Goal: Use online tool/utility: Utilize a website feature to perform a specific function

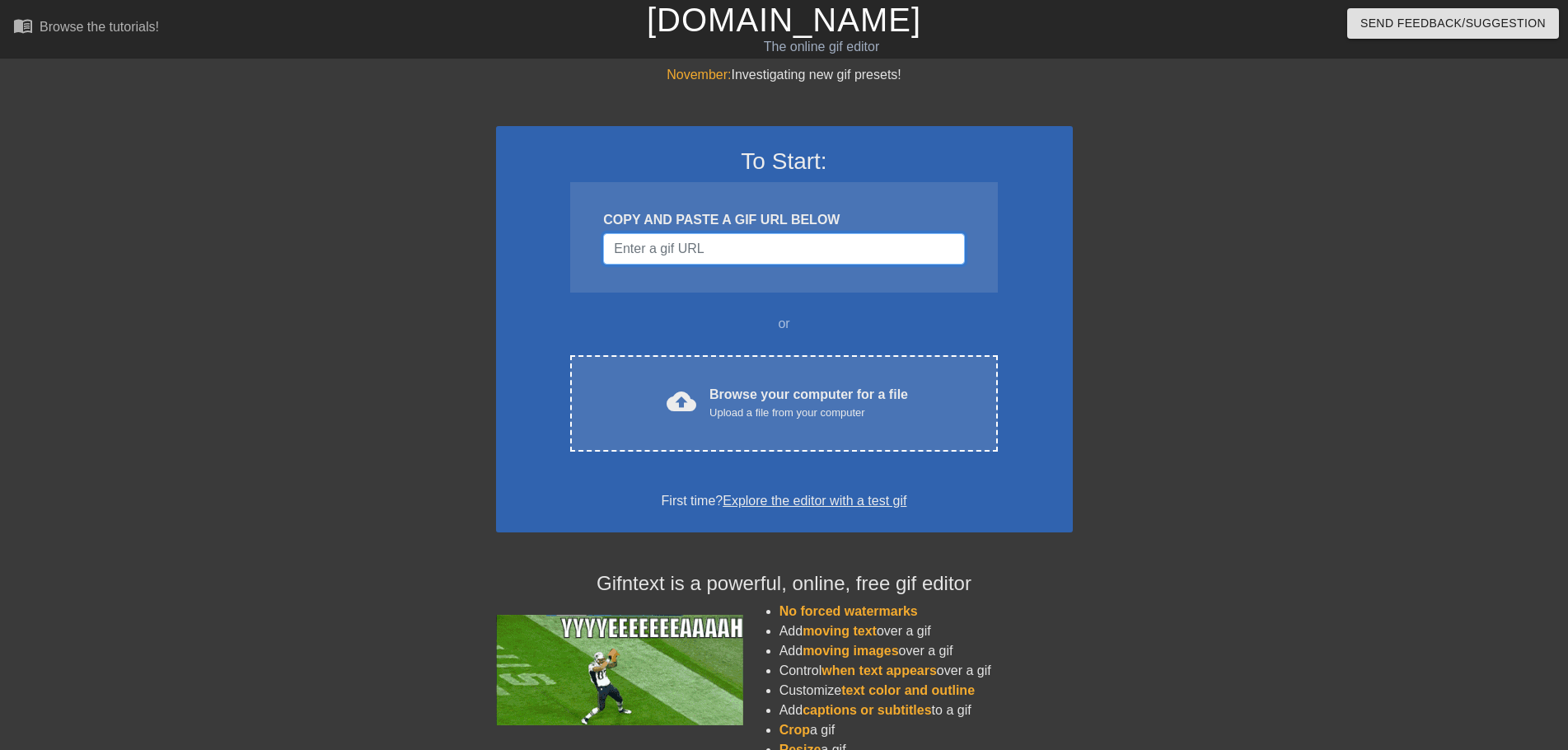
click at [743, 241] on input "Username" at bounding box center [784, 249] width 361 height 31
click at [722, 242] on input "Username" at bounding box center [784, 249] width 361 height 31
paste input "https://www.google.com/url?sa=i&url=https%3A%2F%2Fscribblrz.wordpress.com%2F201…"
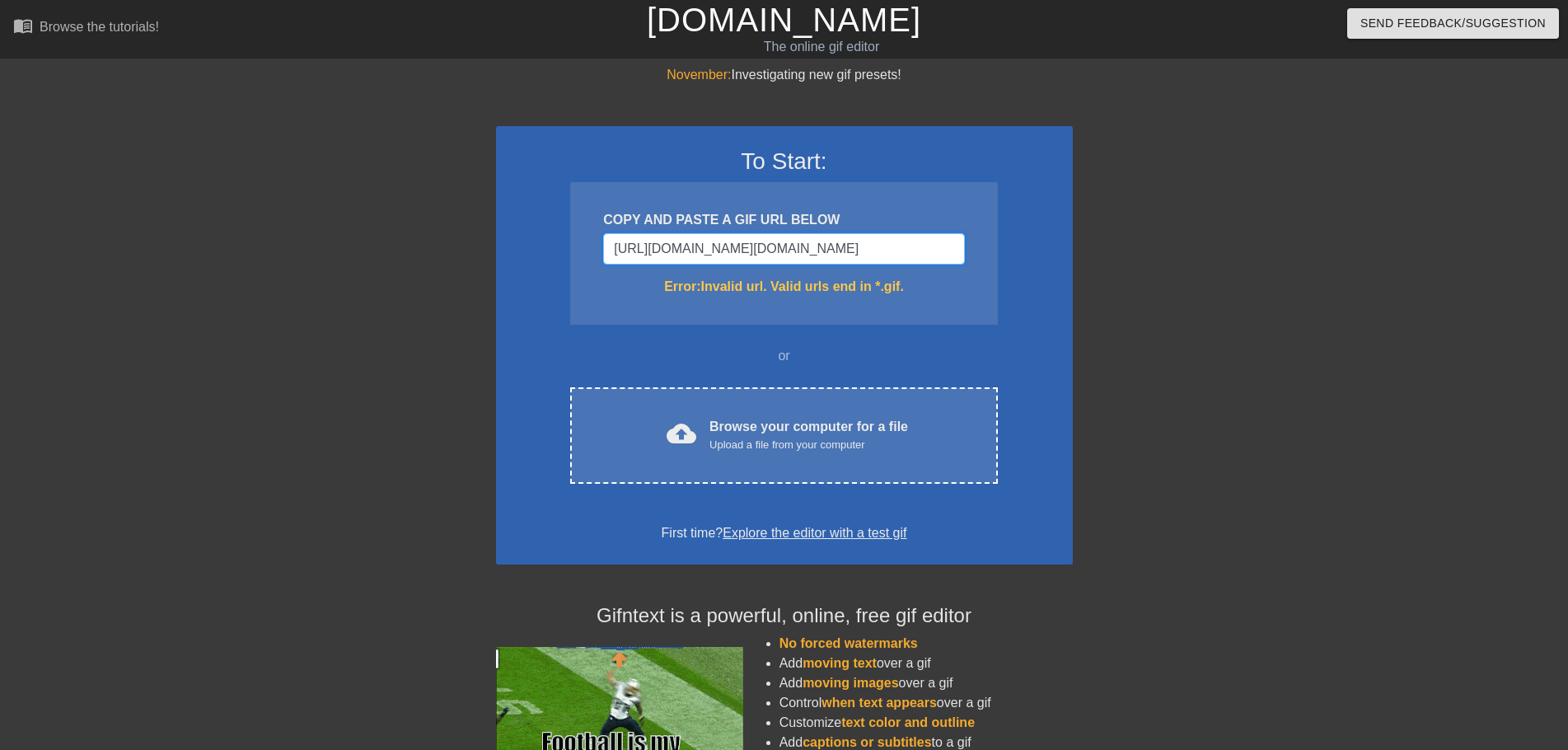
scroll to position [0, 1395]
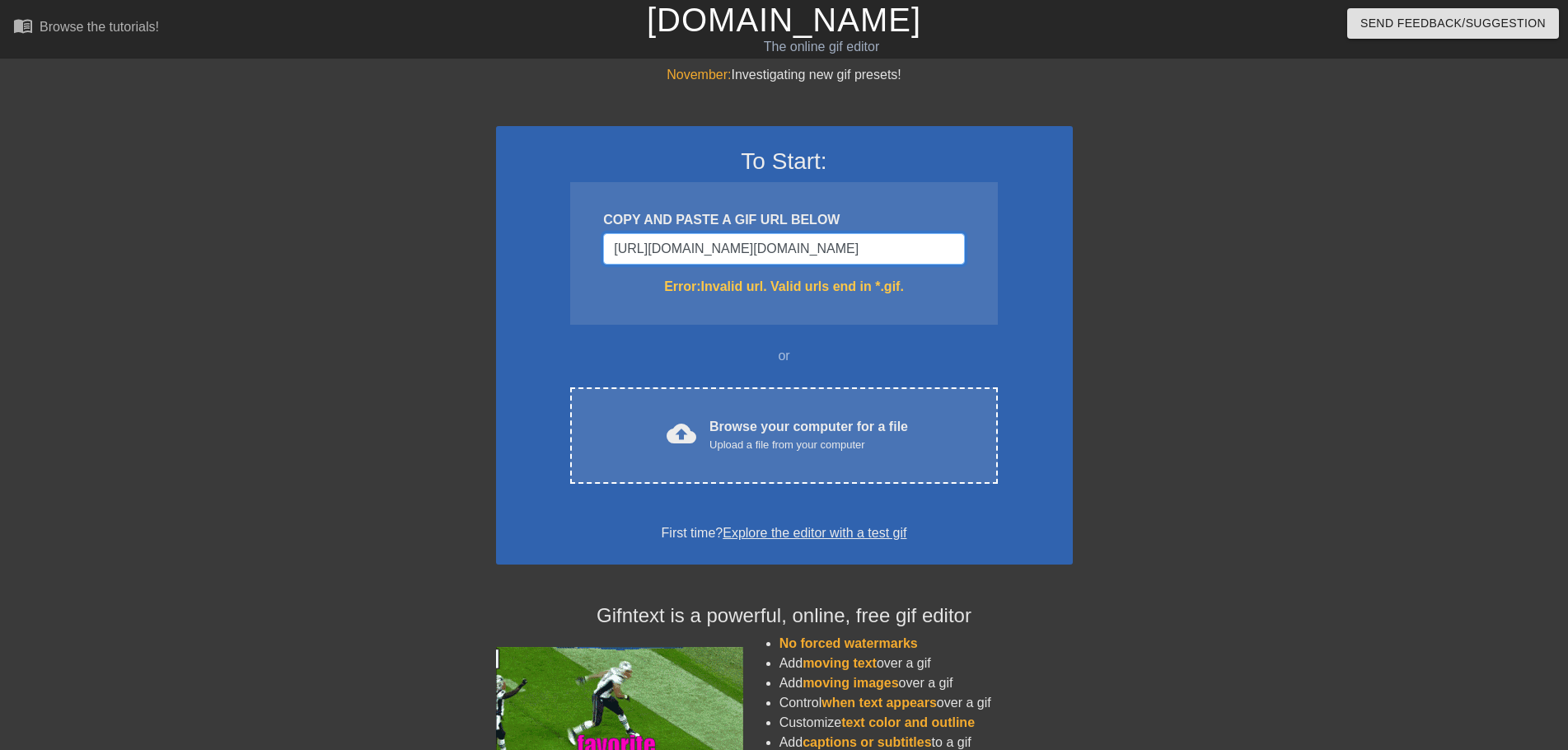
type input "https://www.google.com/url?sa=i&url=https%3A%2F%2Fscribblrz.wordpress.com%2F201…"
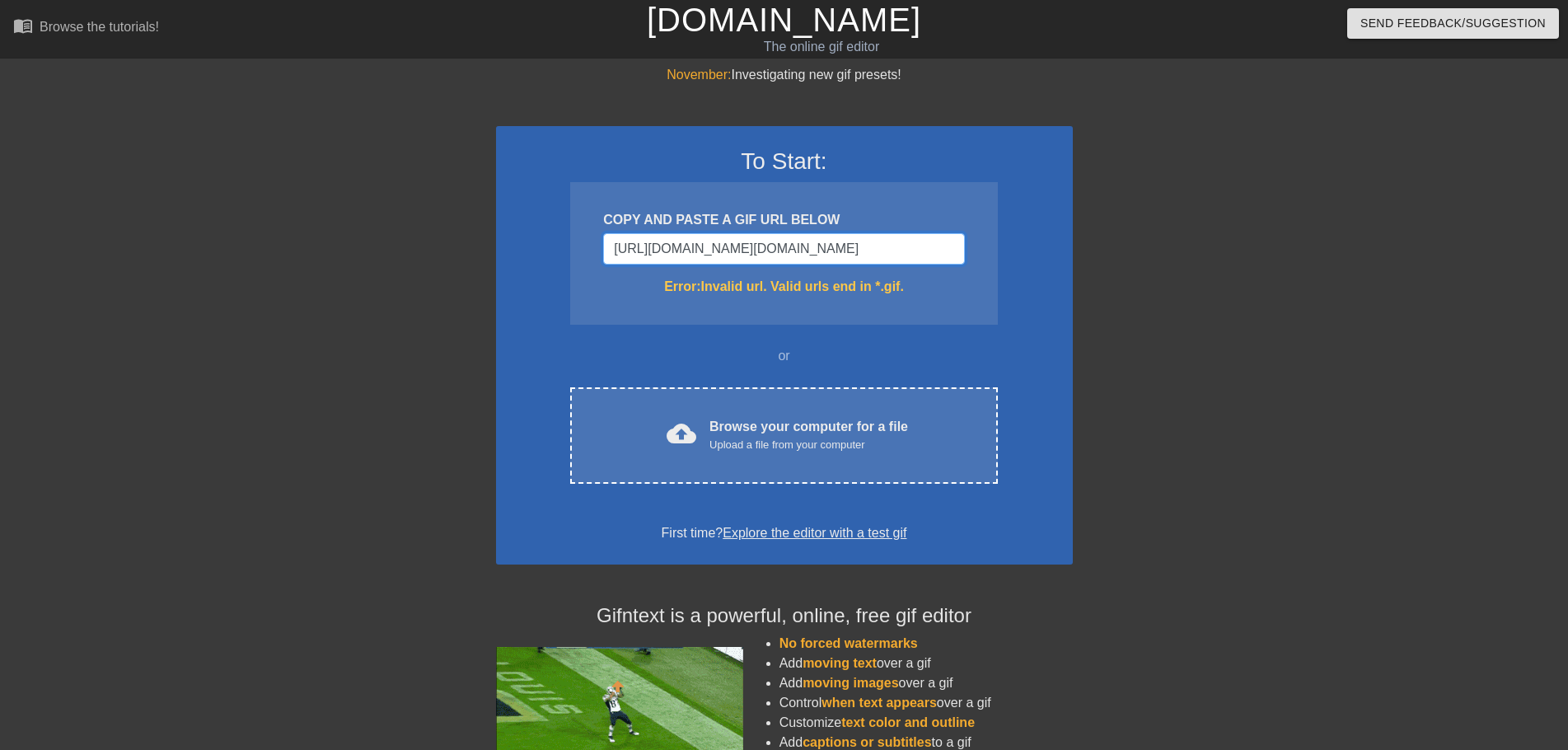
click at [807, 248] on input "https://www.google.com/url?sa=i&url=https%3A%2F%2Fscribblrz.wordpress.com%2F201…" at bounding box center [784, 249] width 361 height 31
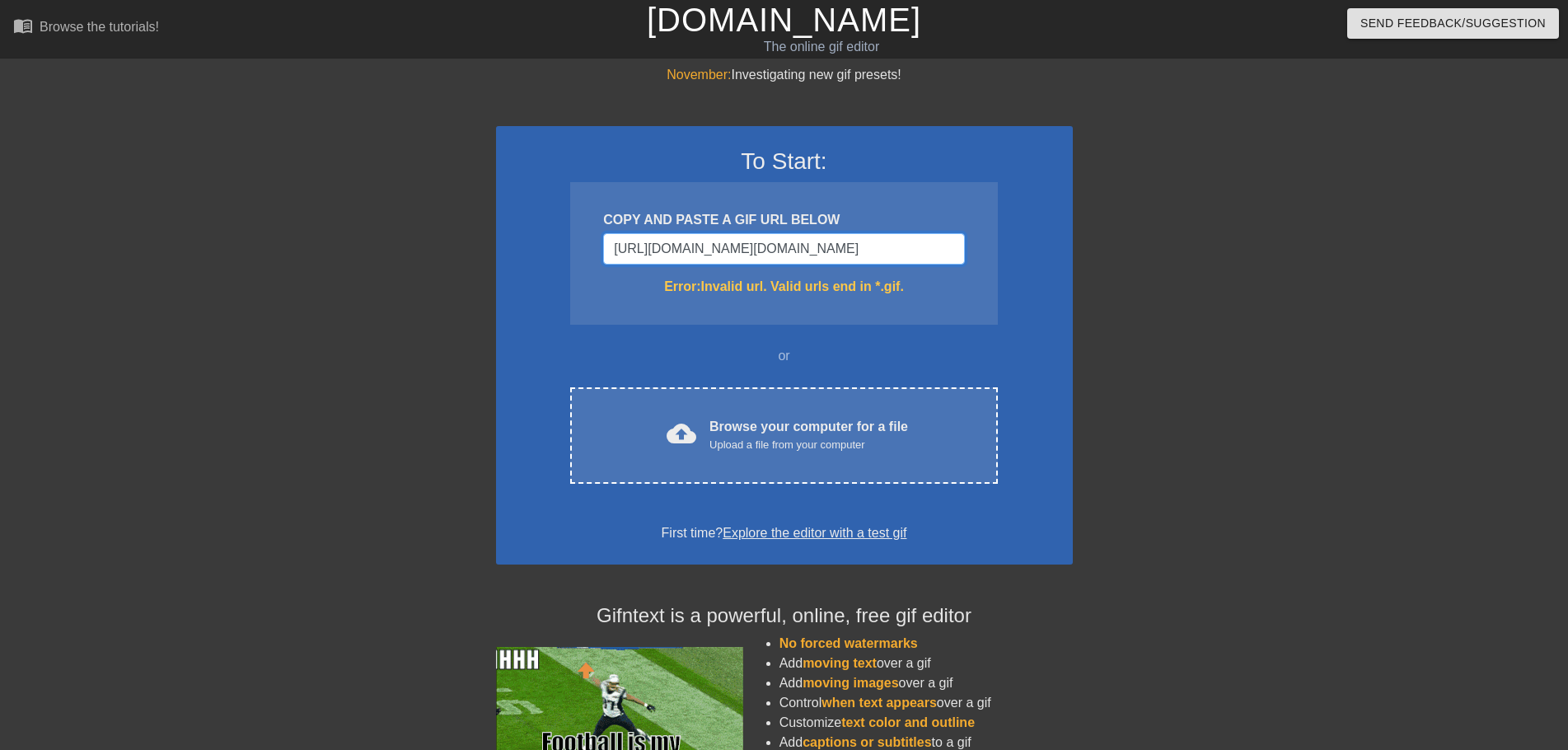
click at [807, 248] on input "https://www.google.com/url?sa=i&url=https%3A%2F%2Fscribblrz.wordpress.com%2F201…" at bounding box center [784, 249] width 361 height 31
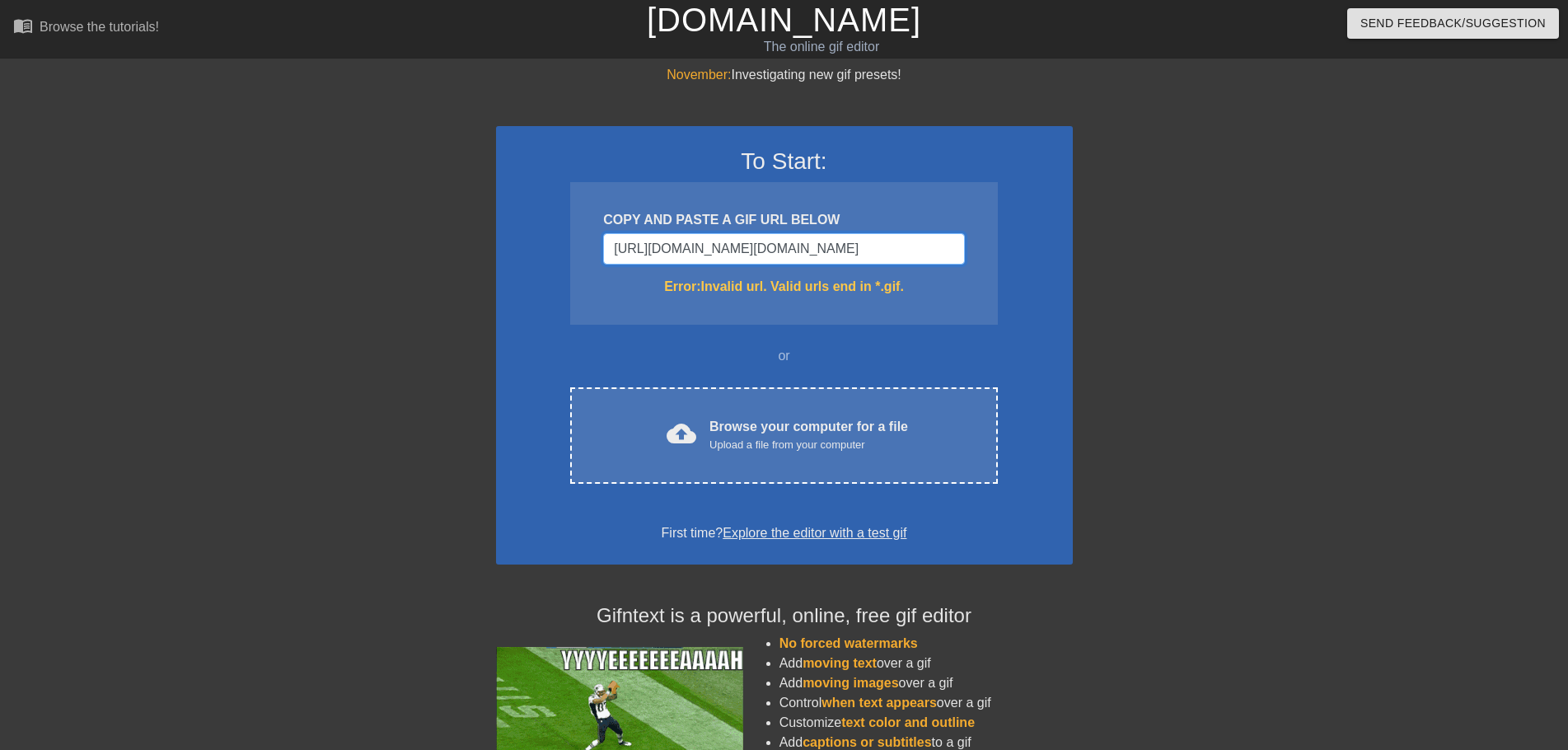
click at [807, 248] on input "https://www.google.com/url?sa=i&url=https%3A%2F%2Fscribblrz.wordpress.com%2F201…" at bounding box center [784, 249] width 361 height 31
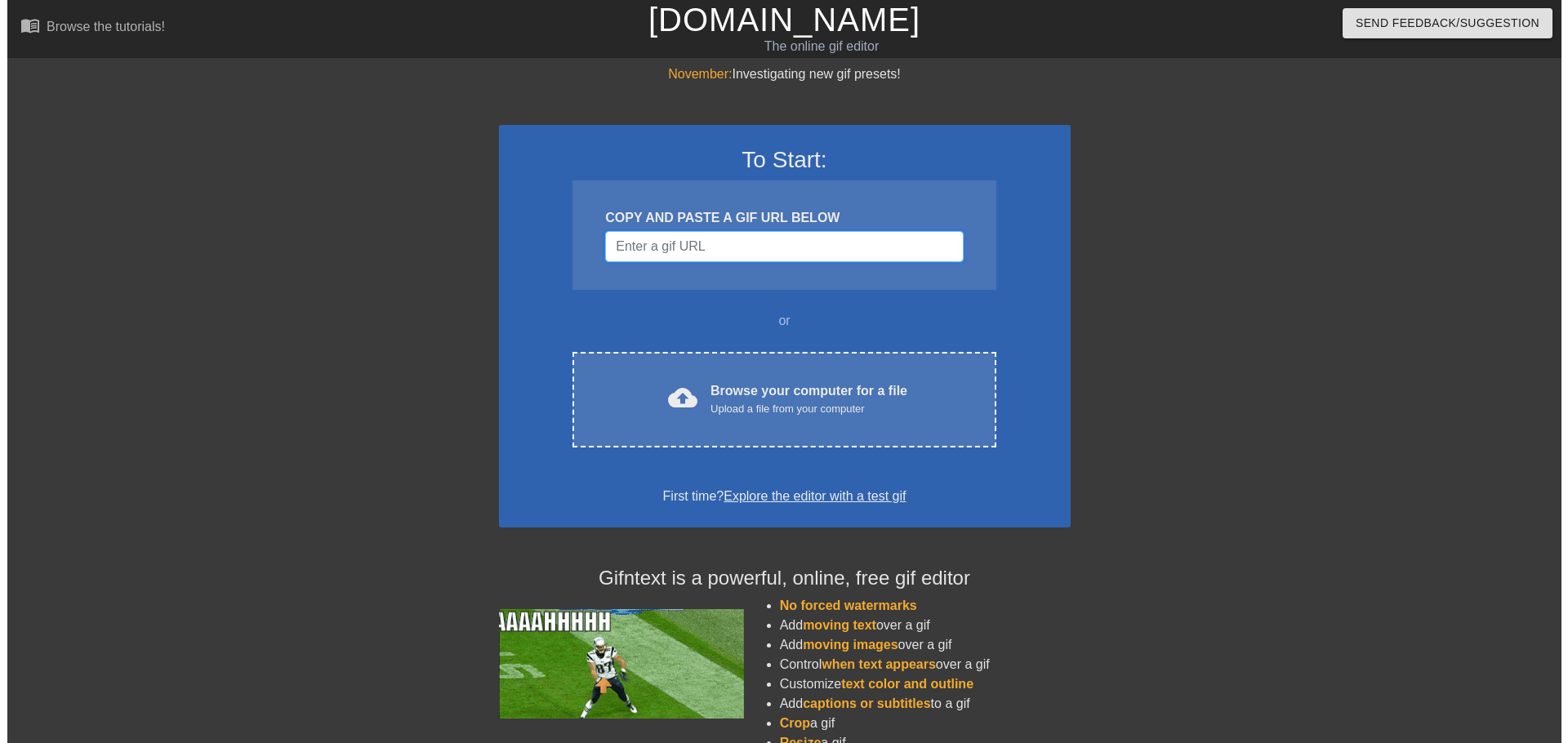
scroll to position [0, 0]
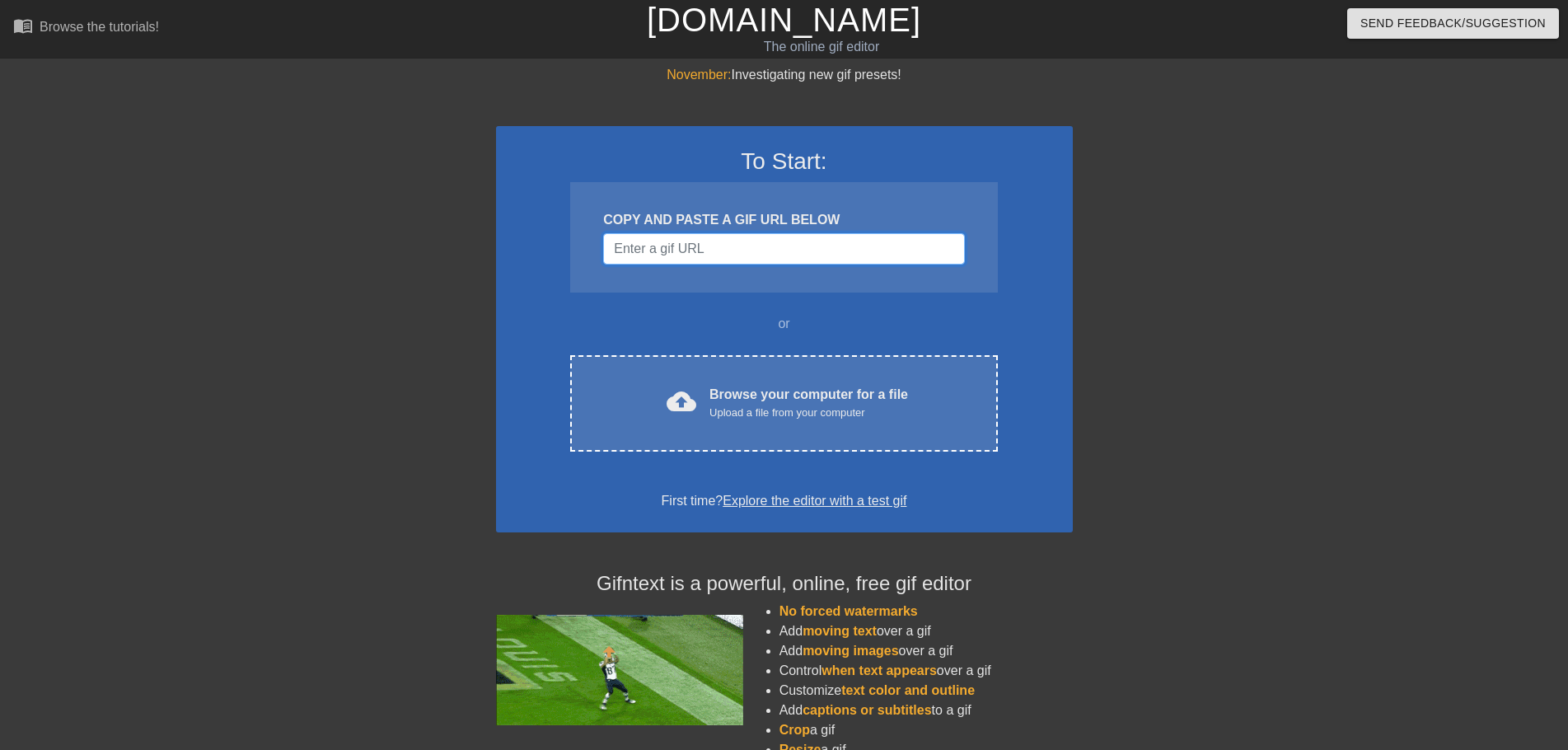
click at [764, 242] on input "Username" at bounding box center [784, 249] width 361 height 31
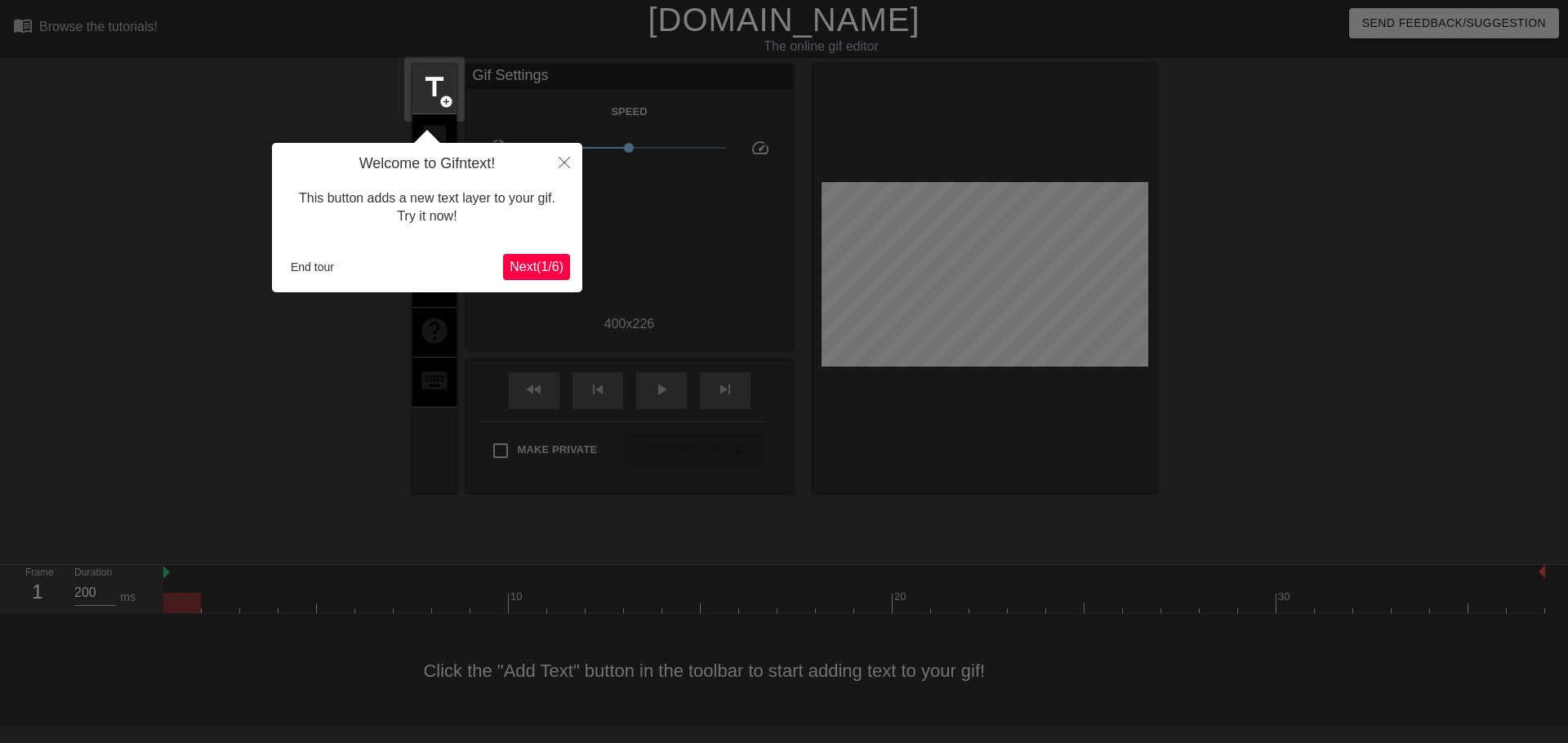
click at [543, 268] on span "Next ( 1 / 6 )" at bounding box center [536, 266] width 54 height 14
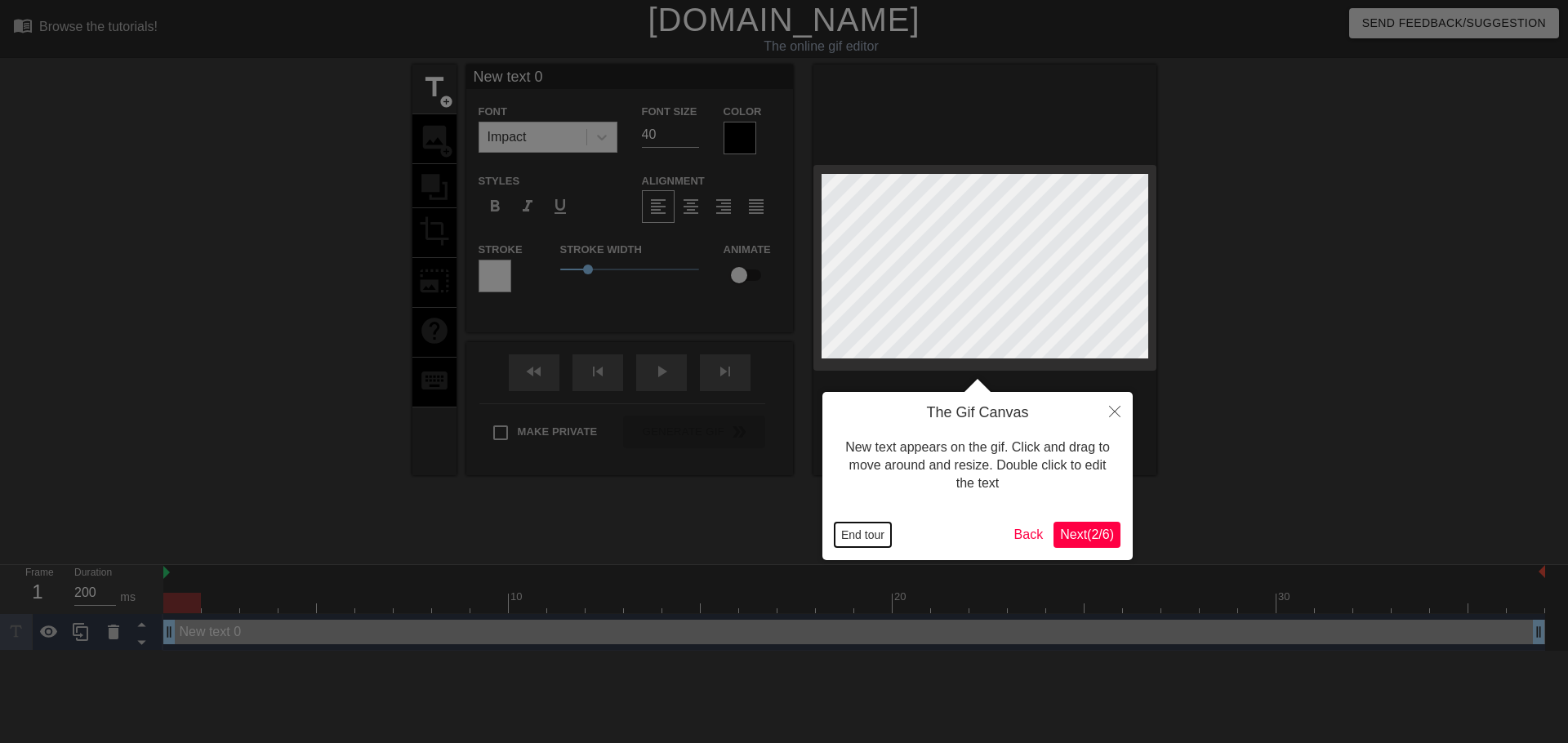
click at [873, 534] on button "End tour" at bounding box center [862, 534] width 56 height 25
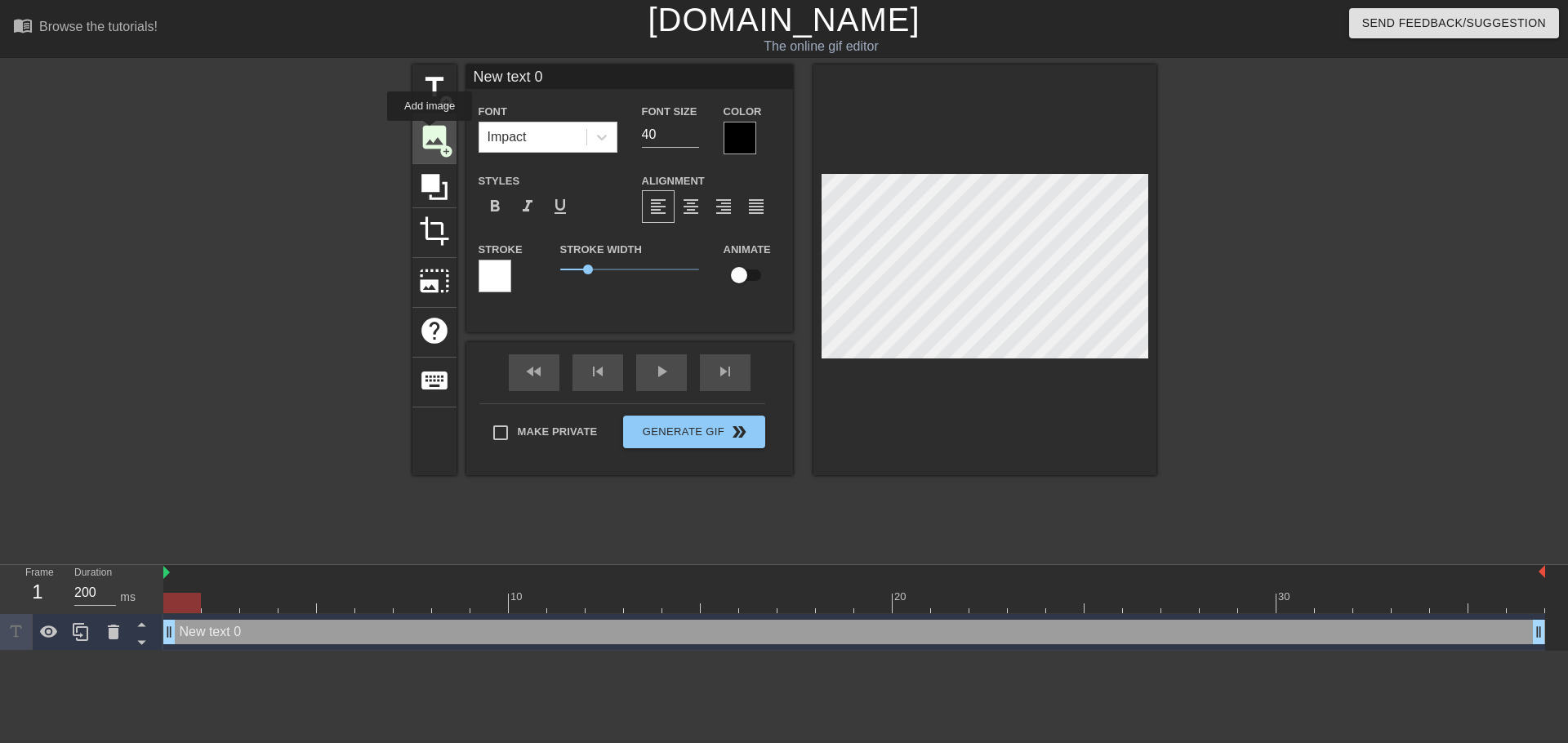
click at [429, 132] on span "image" at bounding box center [434, 137] width 31 height 31
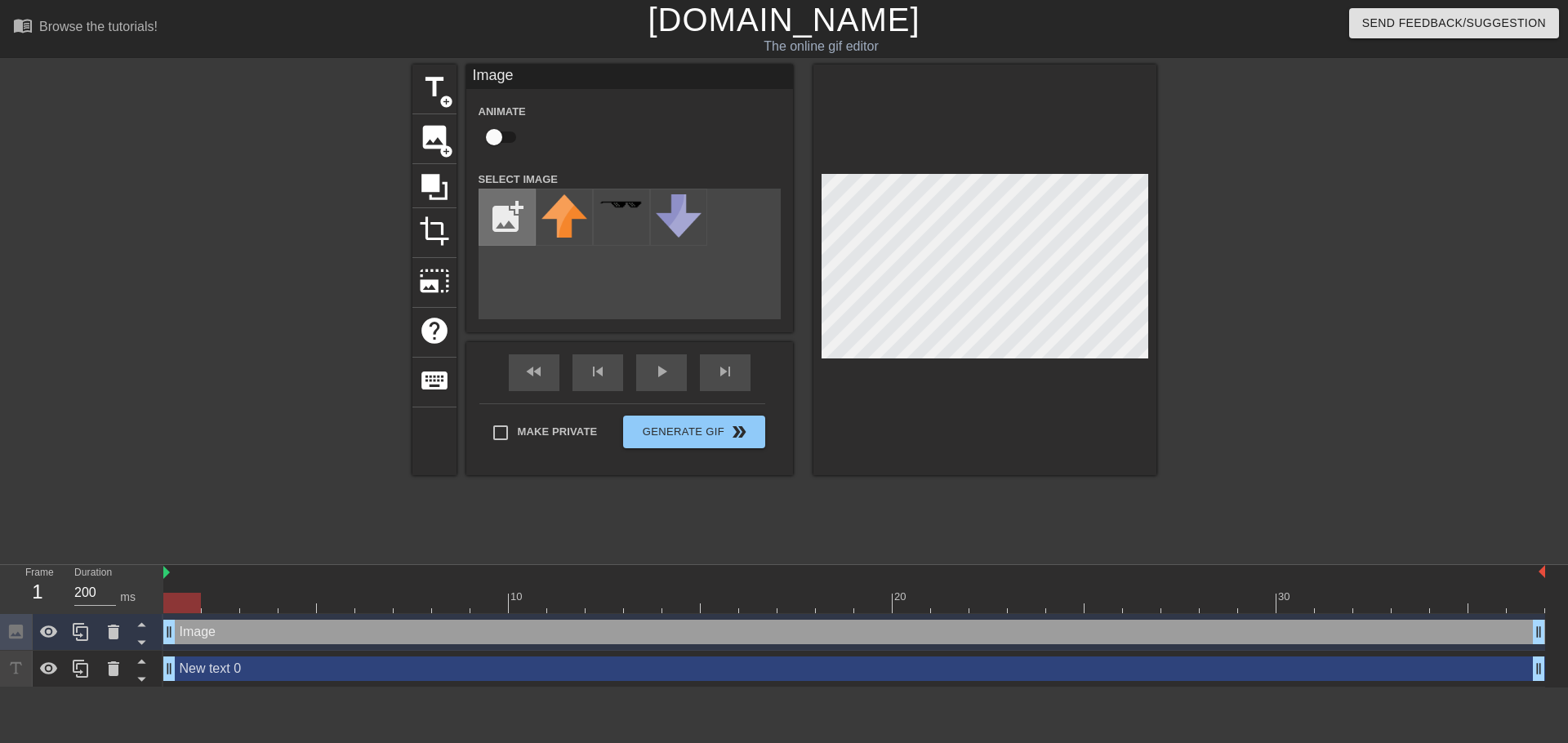
click at [514, 209] on input "file" at bounding box center [507, 216] width 55 height 55
click at [495, 215] on input "file" at bounding box center [507, 216] width 55 height 55
type input "C:\fakepath\silly.PNG"
click at [564, 210] on img at bounding box center [564, 204] width 46 height 12
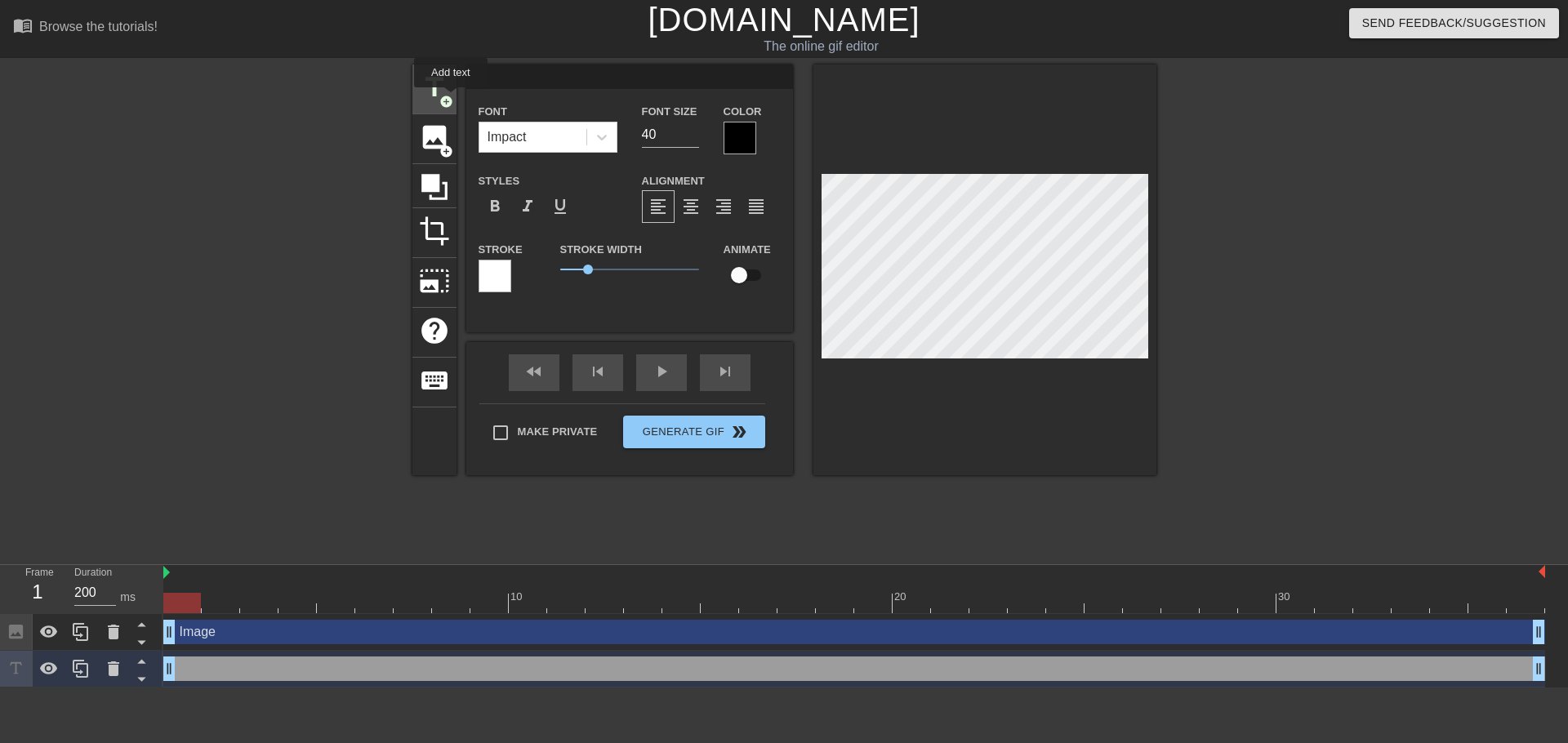
click at [443, 90] on span "title" at bounding box center [434, 87] width 31 height 31
type input "New text 2"
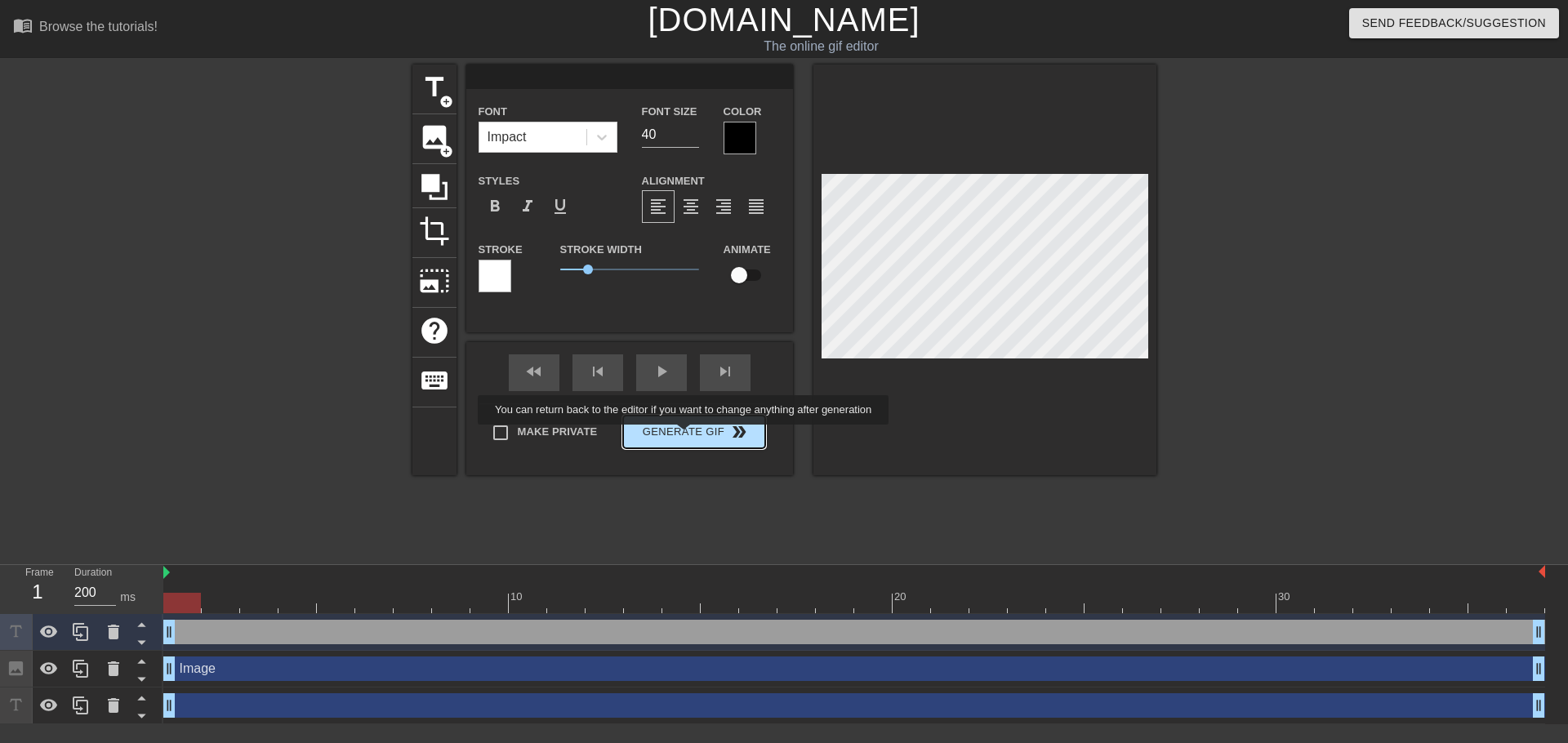
click at [686, 436] on button "Generate Gif double_arrow" at bounding box center [693, 431] width 141 height 32
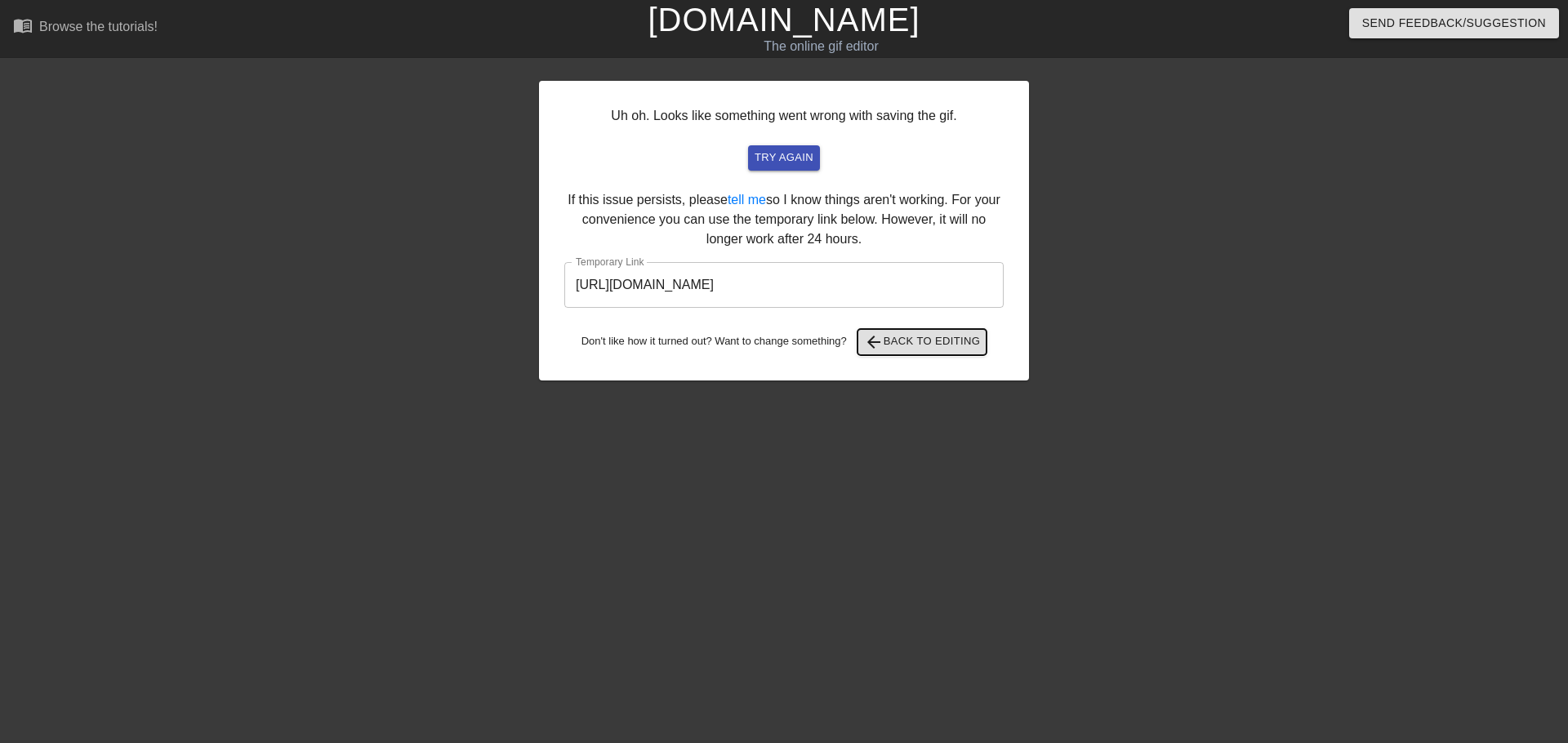
click at [941, 338] on span "arrow_back Back to Editing" at bounding box center [922, 342] width 117 height 19
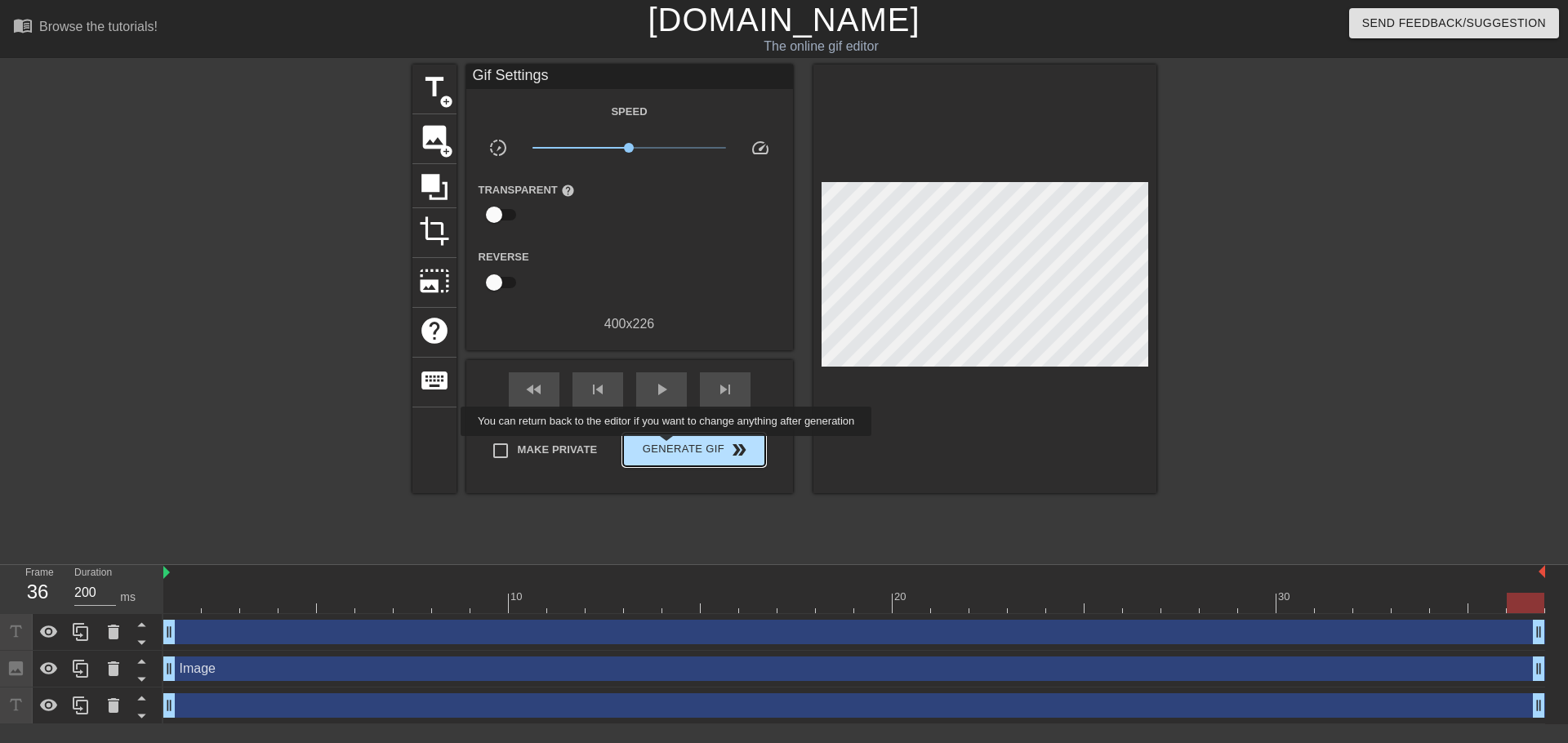
click at [668, 448] on span "Generate Gif double_arrow" at bounding box center [693, 449] width 128 height 19
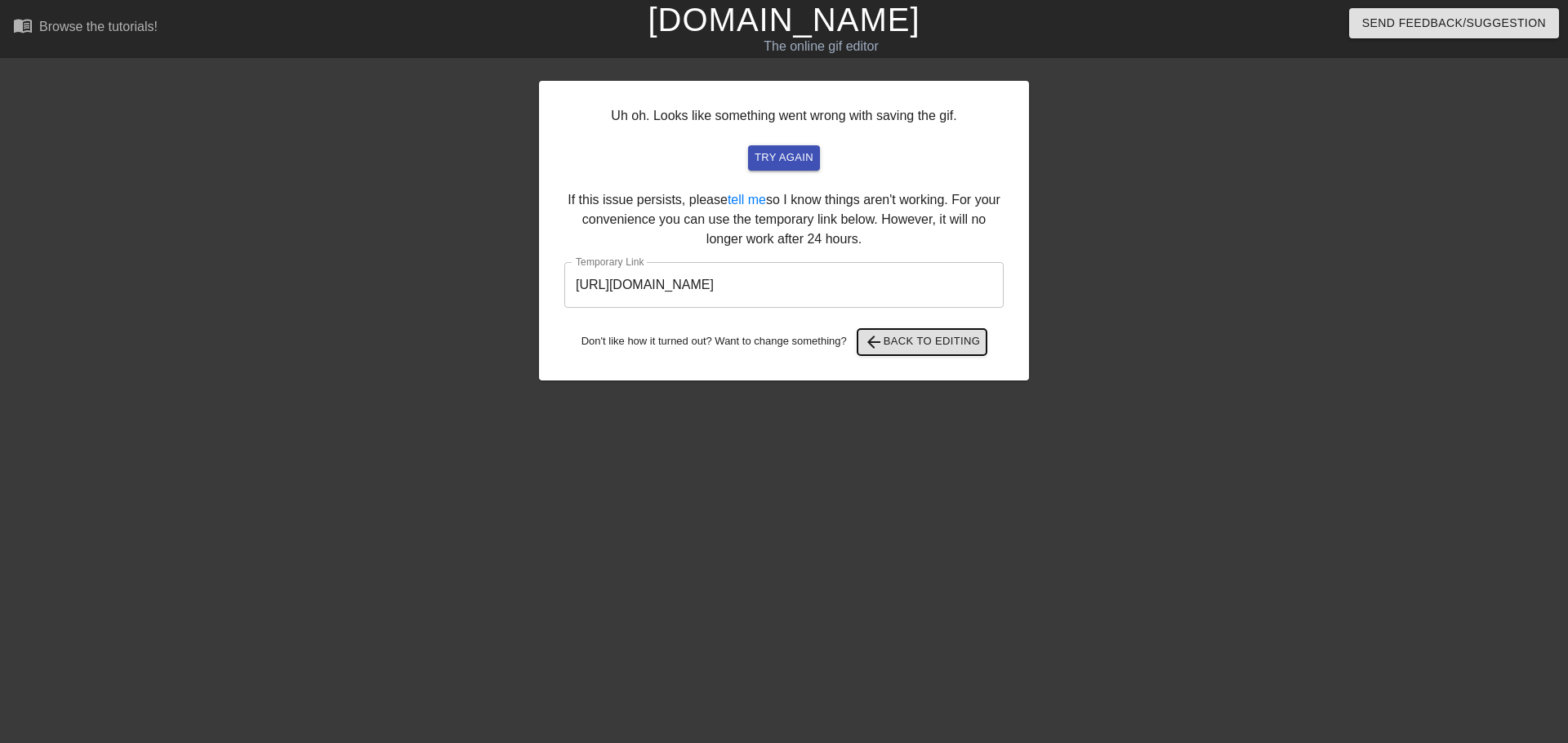
click at [905, 344] on span "arrow_back Back to Editing" at bounding box center [922, 342] width 117 height 19
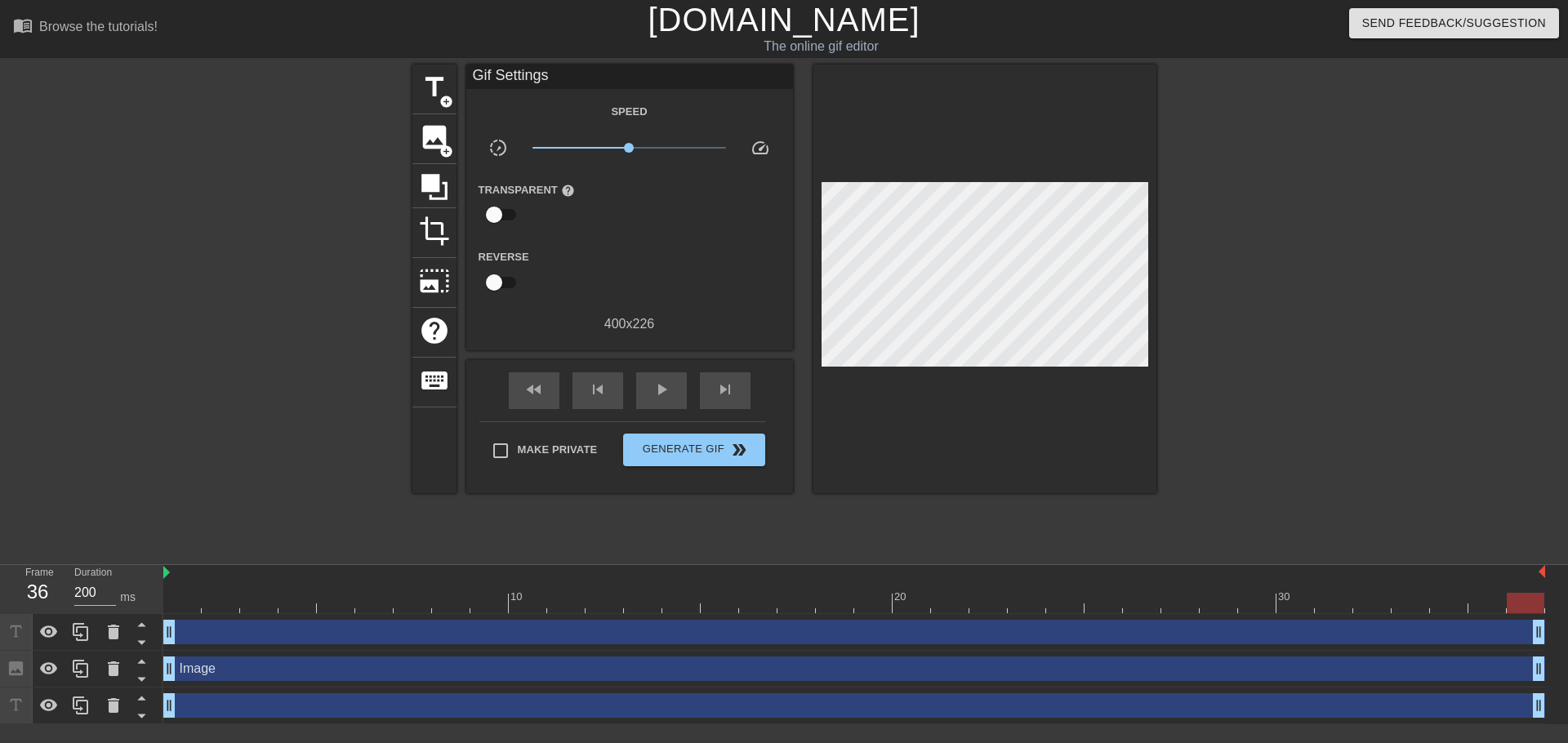
click at [1529, 598] on div at bounding box center [1525, 603] width 38 height 20
click at [444, 79] on span "title" at bounding box center [434, 87] width 31 height 31
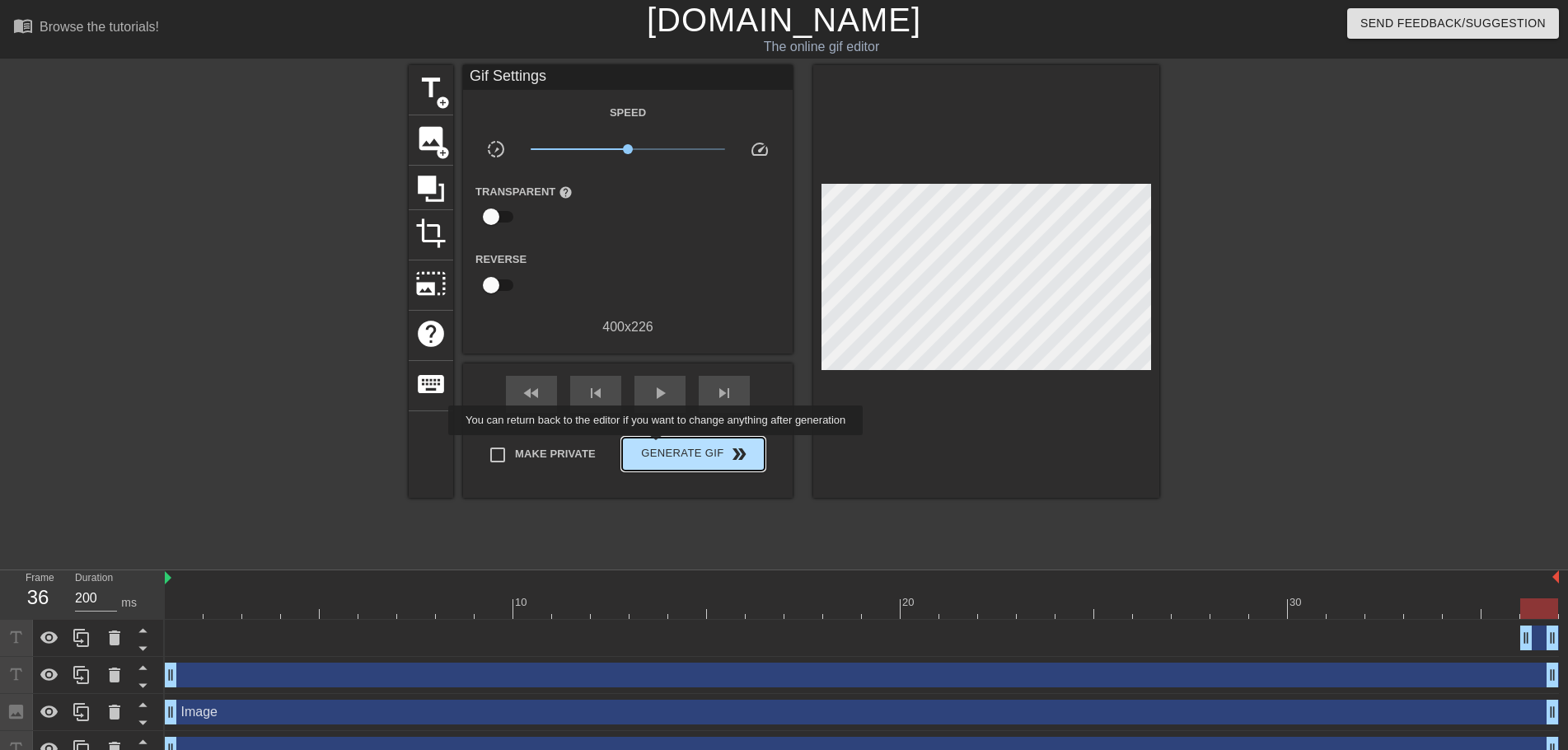
click at [658, 447] on span "Generate Gif double_arrow" at bounding box center [693, 454] width 129 height 19
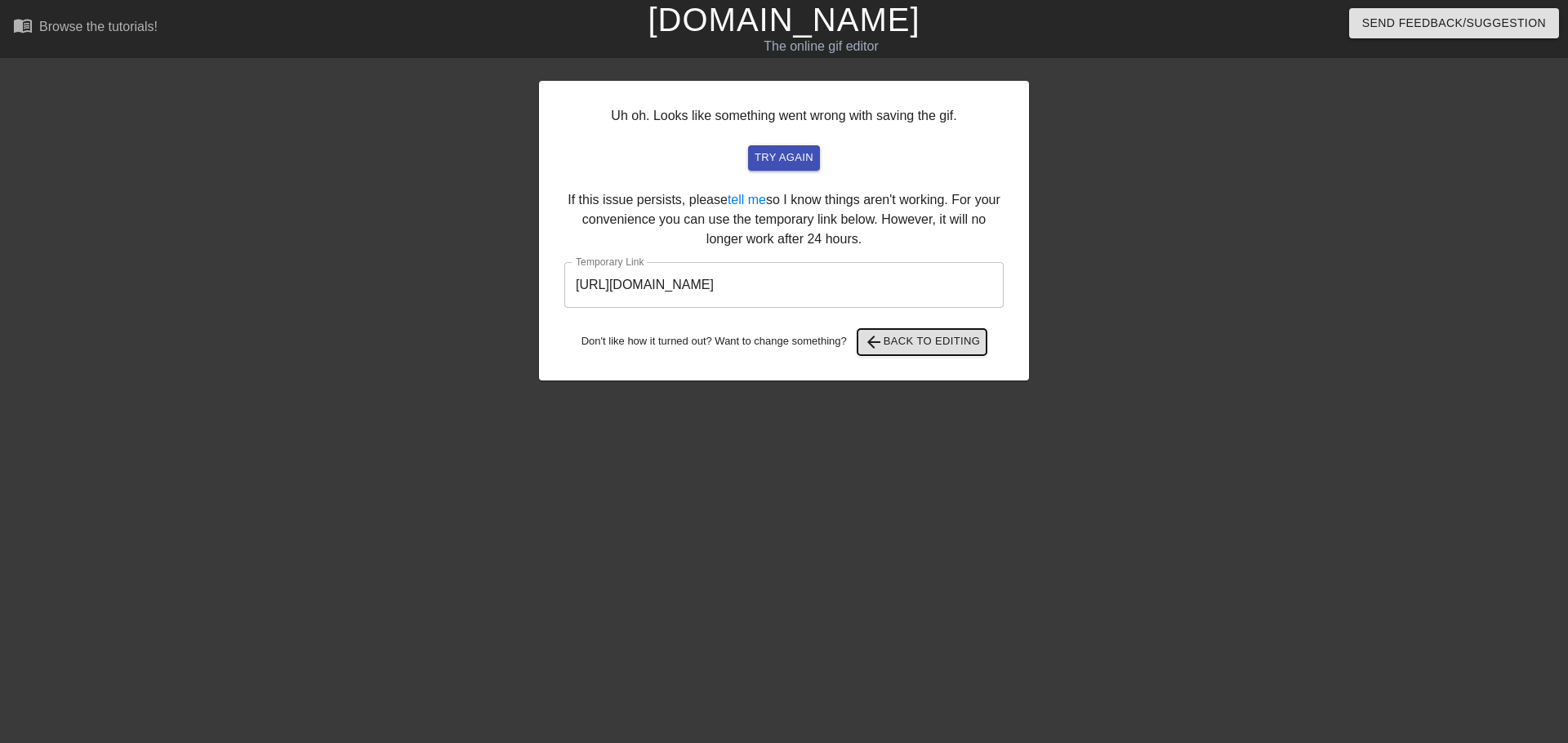
click at [905, 348] on span "arrow_back Back to Editing" at bounding box center [922, 342] width 117 height 19
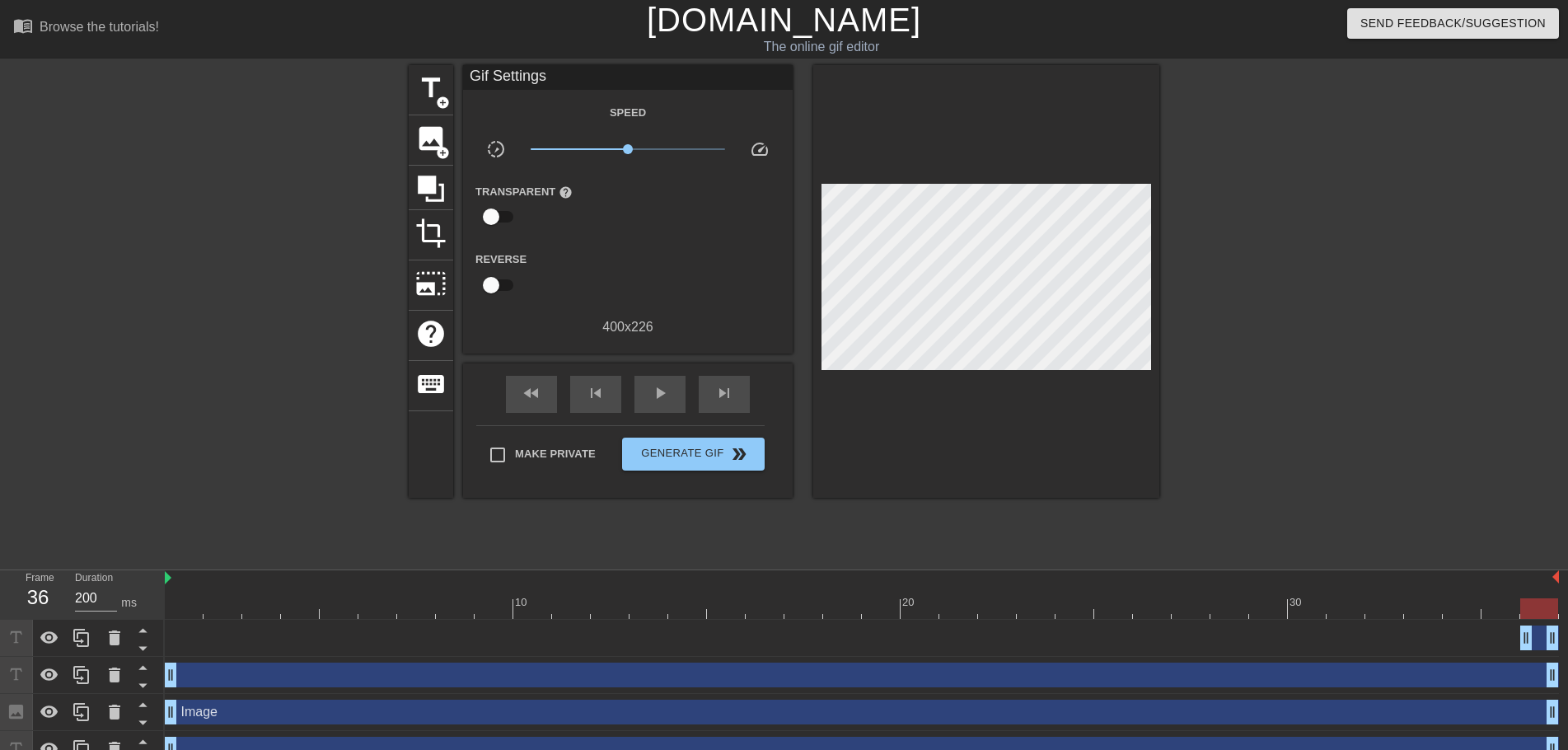
click at [761, 21] on link "[DOMAIN_NAME]" at bounding box center [784, 19] width 274 height 36
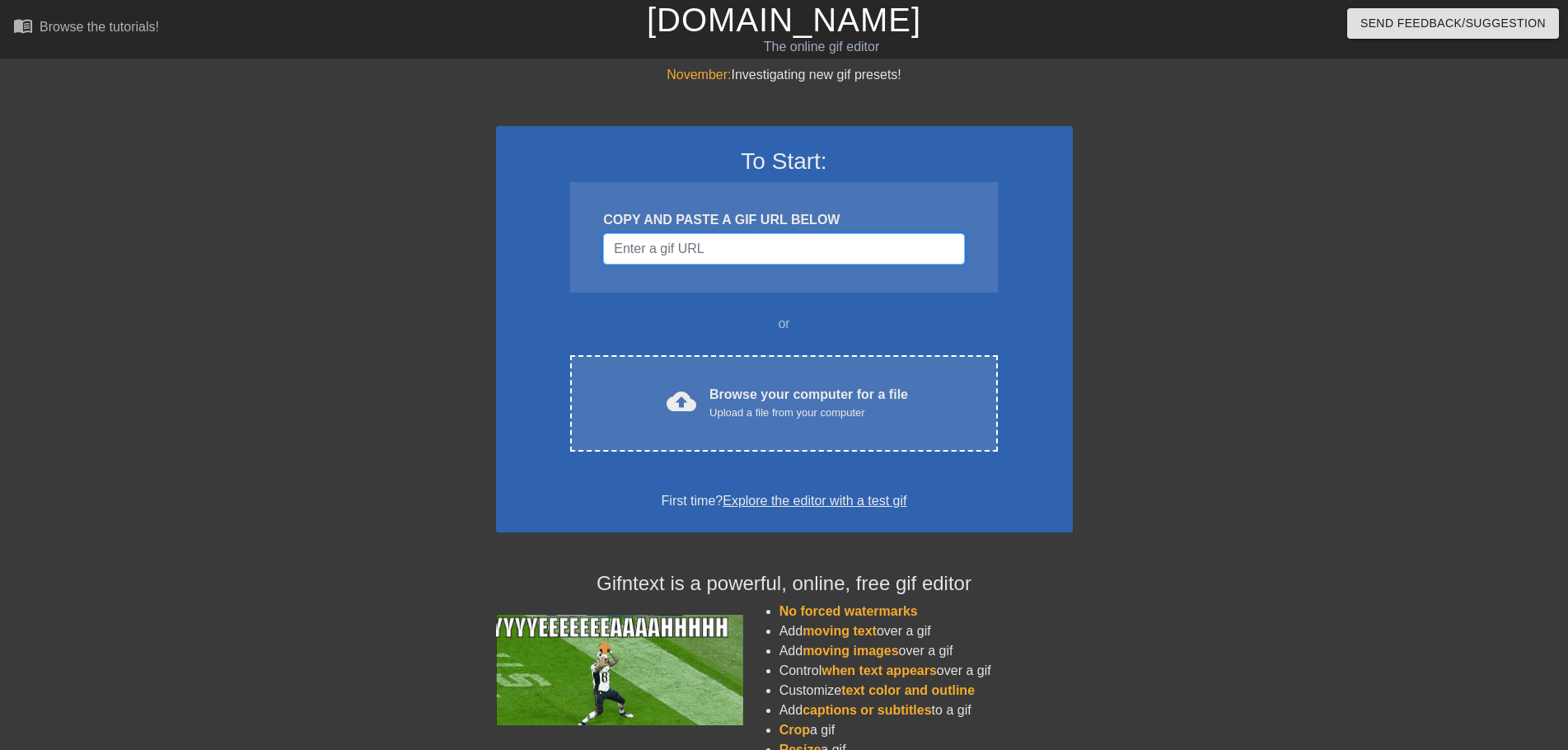
click at [715, 247] on input "Username" at bounding box center [784, 249] width 361 height 31
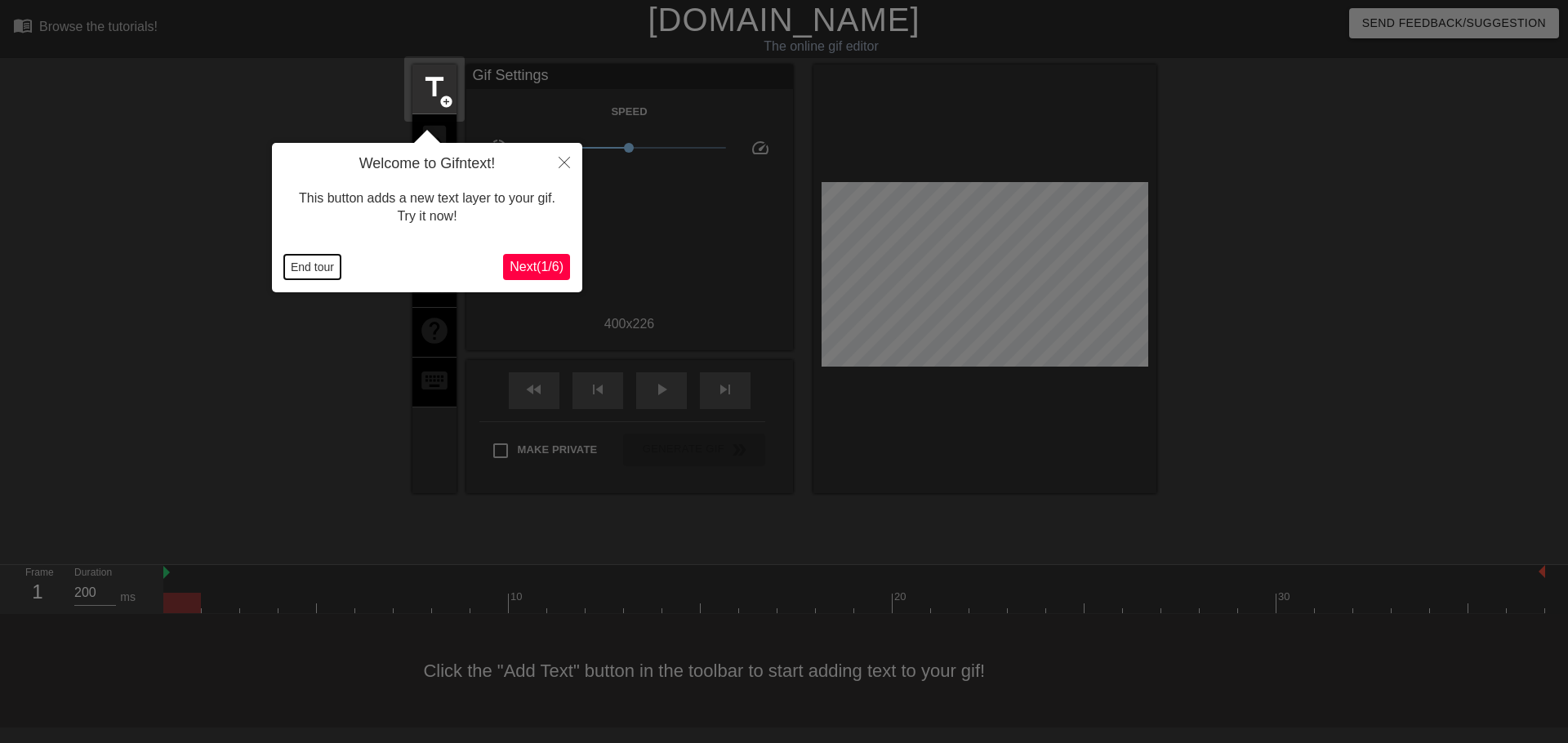
click at [309, 272] on button "End tour" at bounding box center [312, 267] width 56 height 25
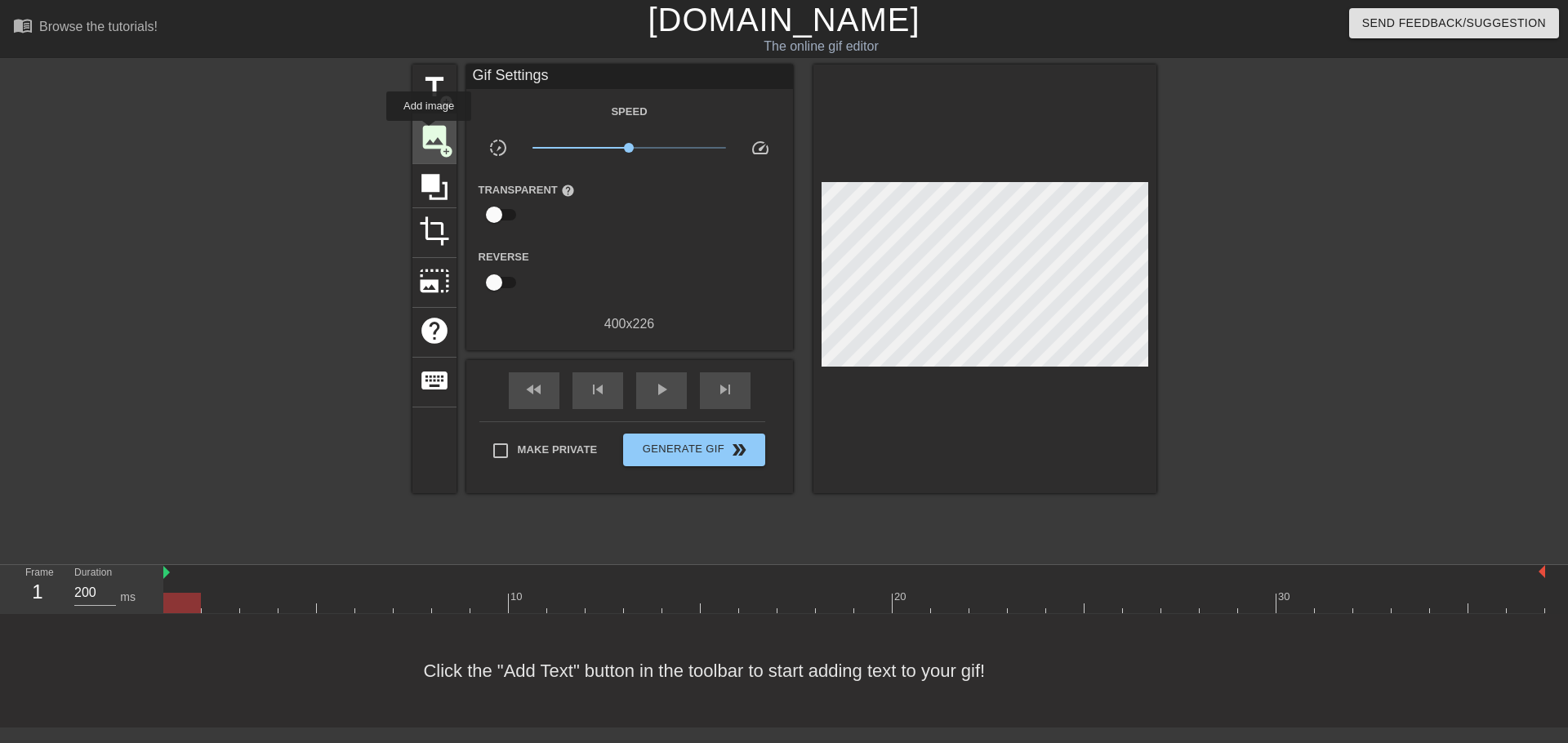
click at [429, 132] on span "image" at bounding box center [434, 137] width 31 height 31
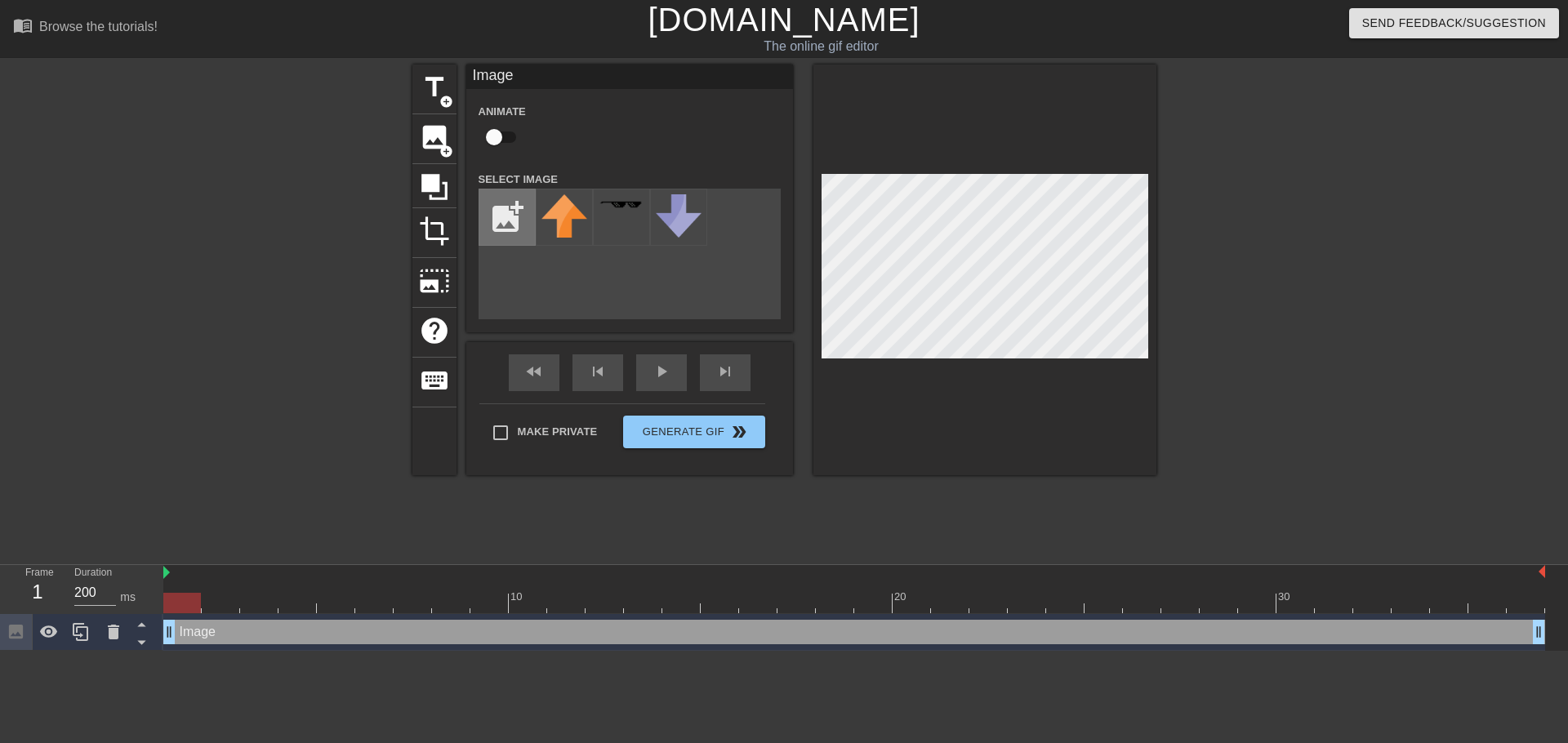
click at [499, 208] on input "file" at bounding box center [507, 216] width 55 height 55
type input "C:\fakepath\silly.PNG"
click at [575, 201] on img at bounding box center [564, 204] width 46 height 12
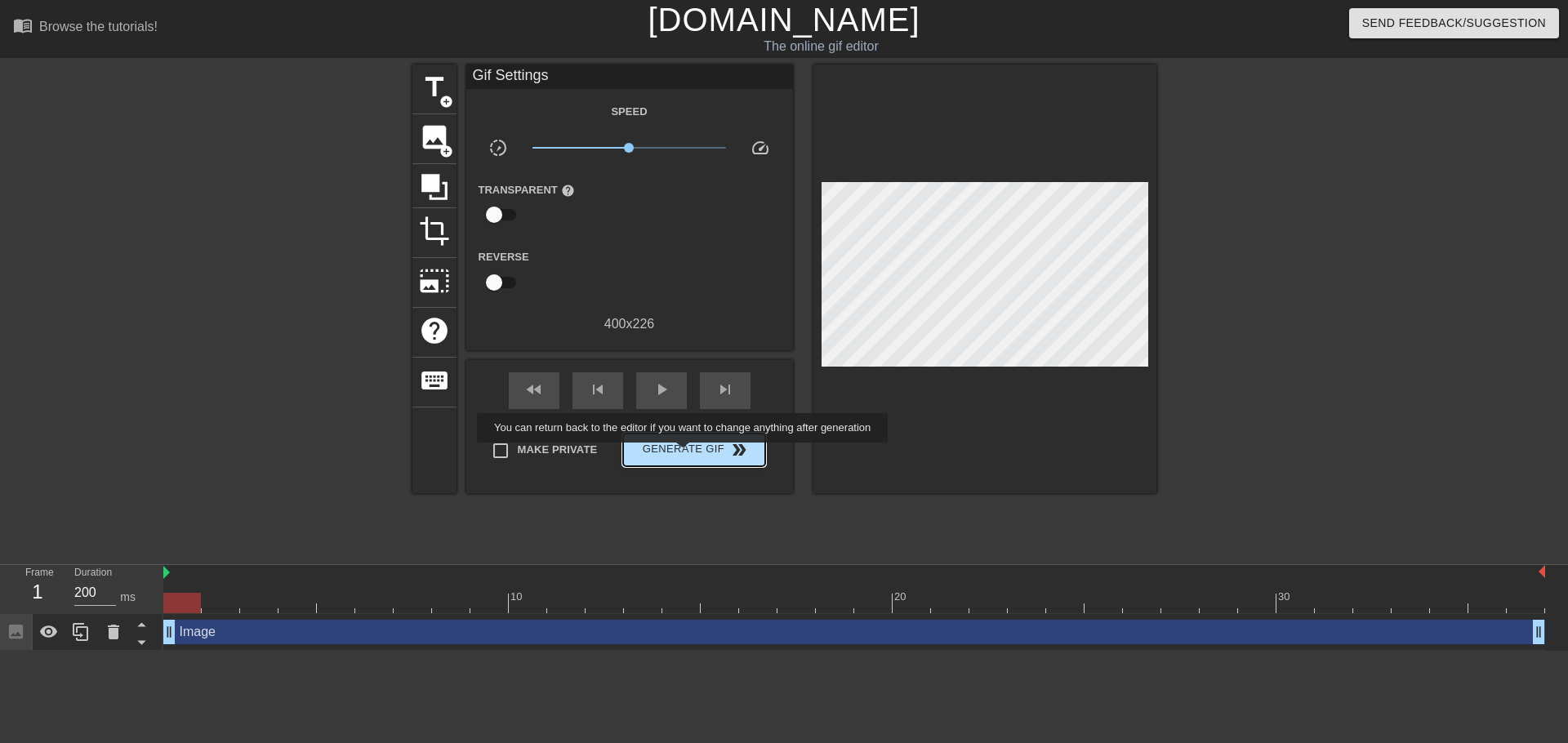
click at [685, 454] on span "Generate Gif double_arrow" at bounding box center [693, 449] width 128 height 19
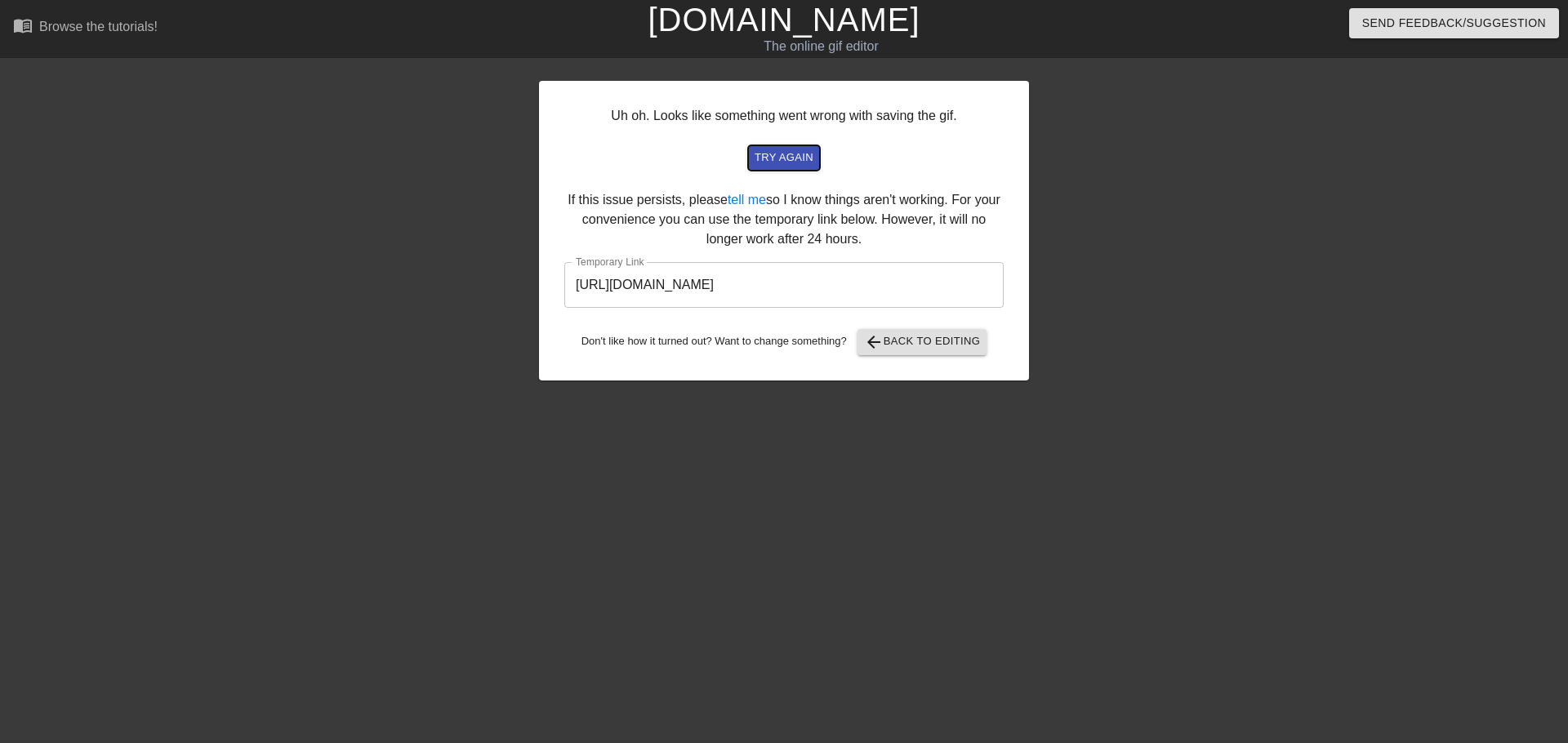
click at [795, 154] on span "try again" at bounding box center [784, 158] width 59 height 18
click at [787, 159] on span "try again" at bounding box center [784, 158] width 59 height 18
